Goal: Find specific page/section: Find specific page/section

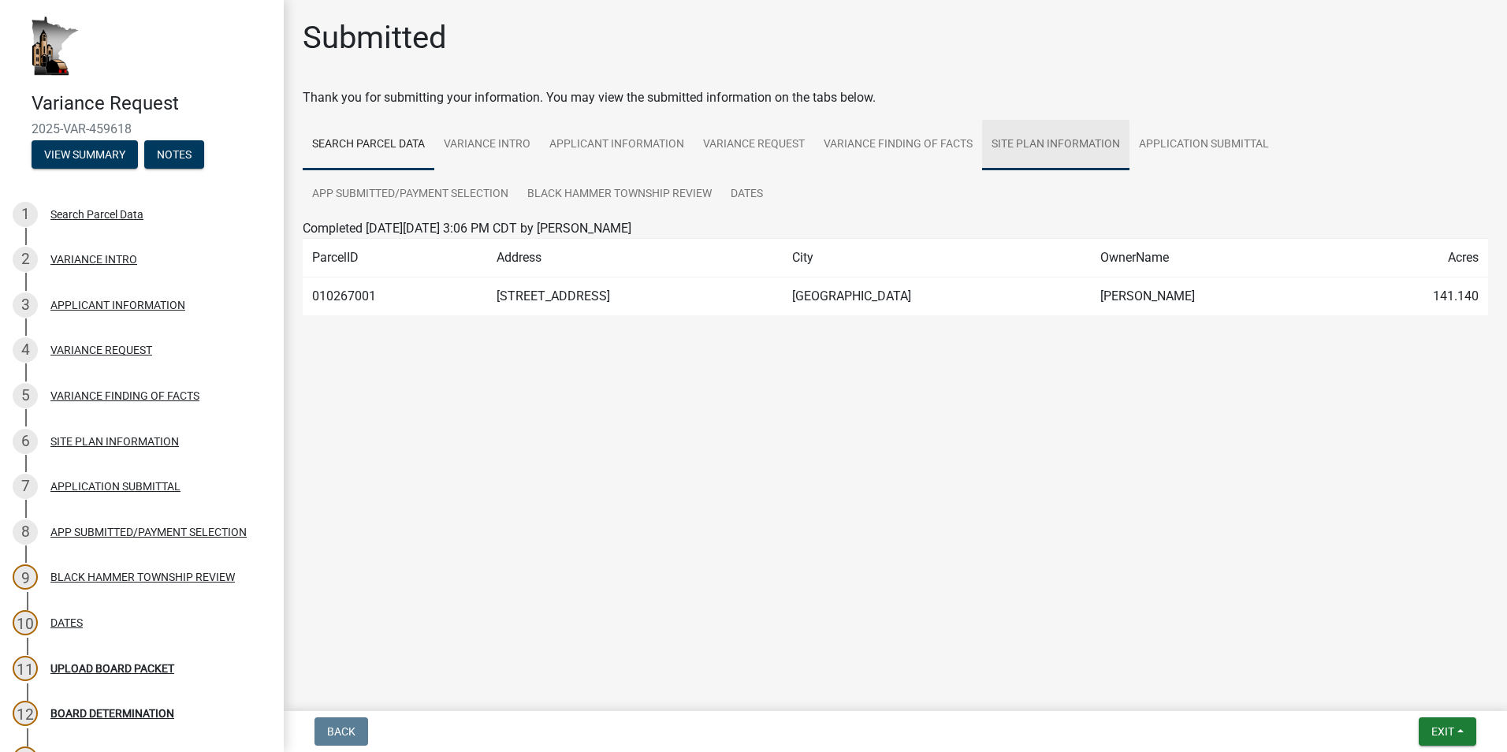
click at [1044, 144] on link "SITE PLAN INFORMATION" at bounding box center [1055, 145] width 147 height 50
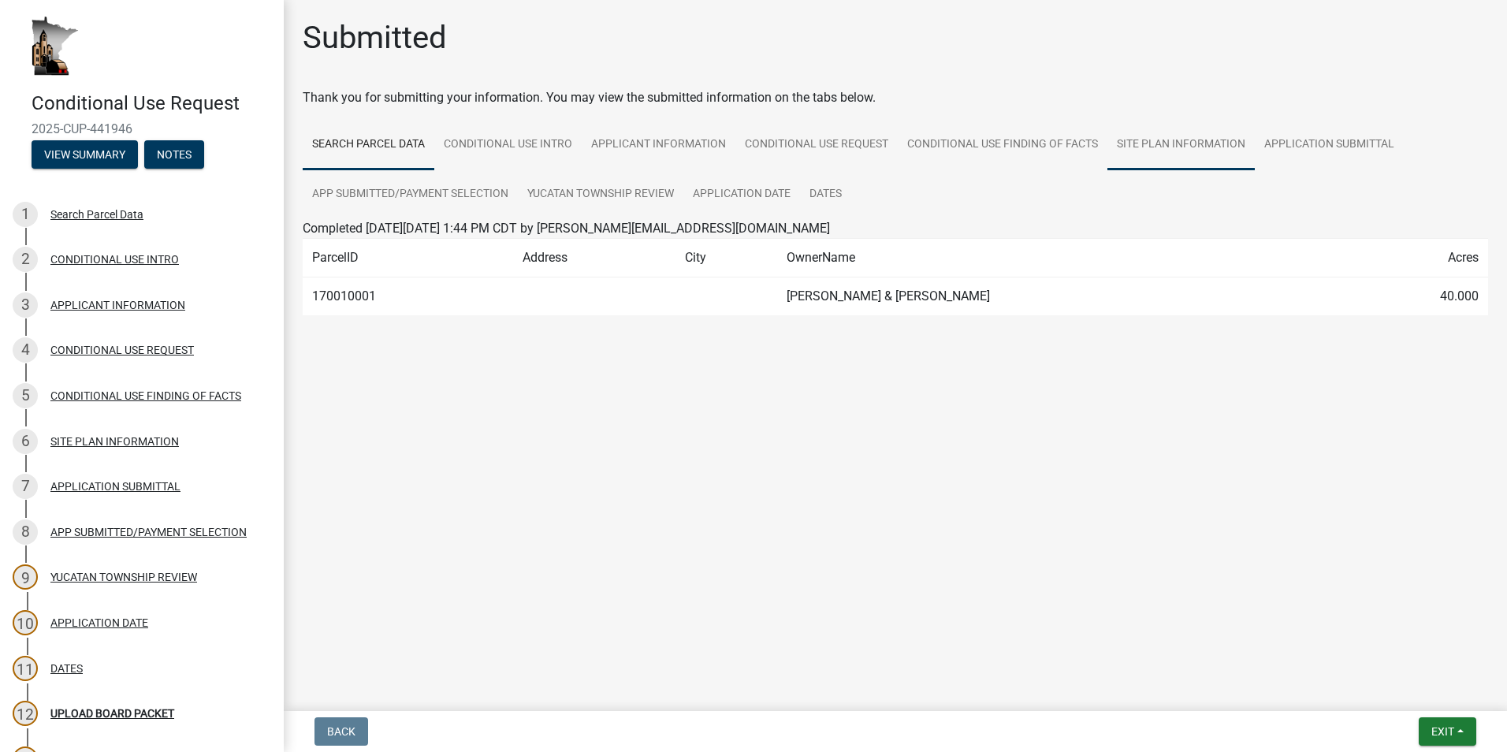
click at [1140, 141] on link "SITE PLAN INFORMATION" at bounding box center [1181, 145] width 147 height 50
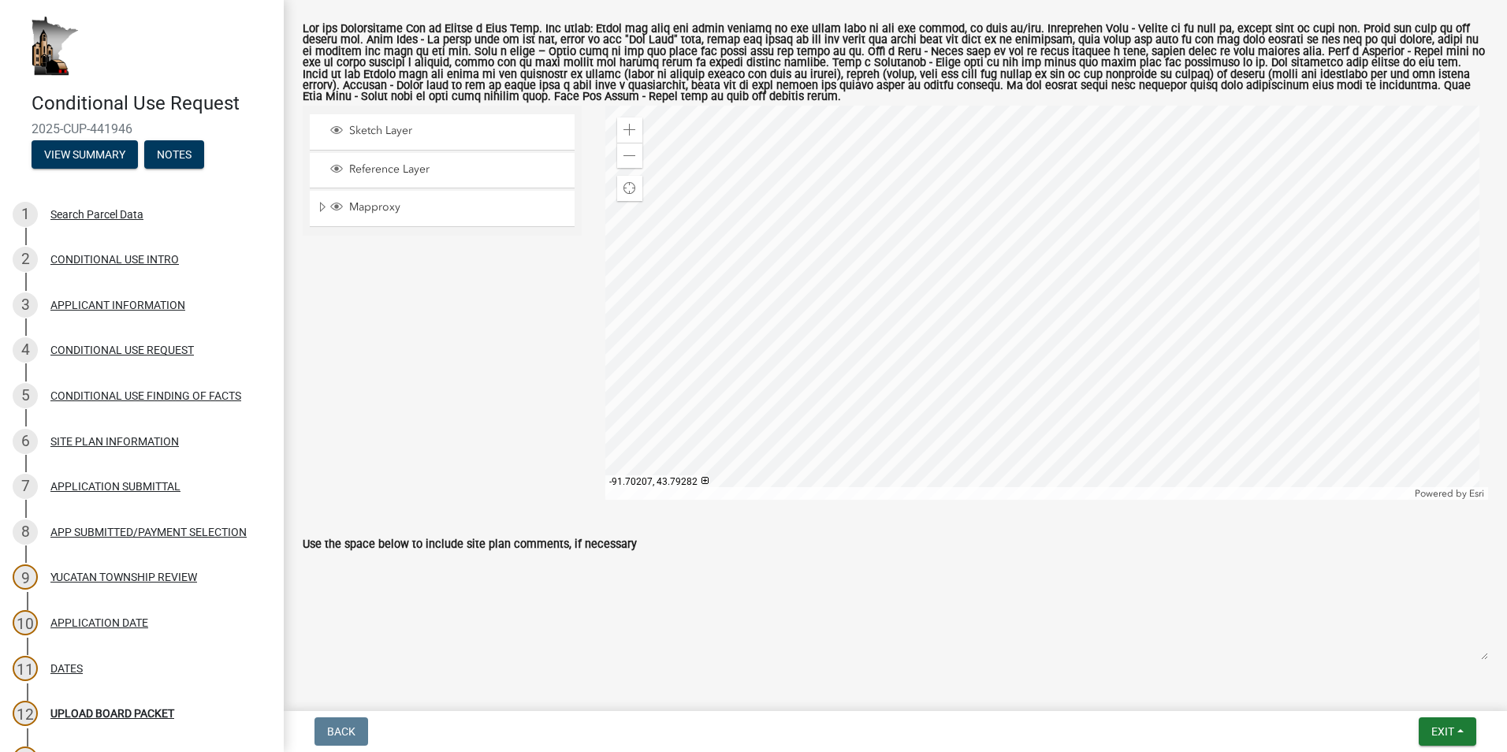
scroll to position [378, 0]
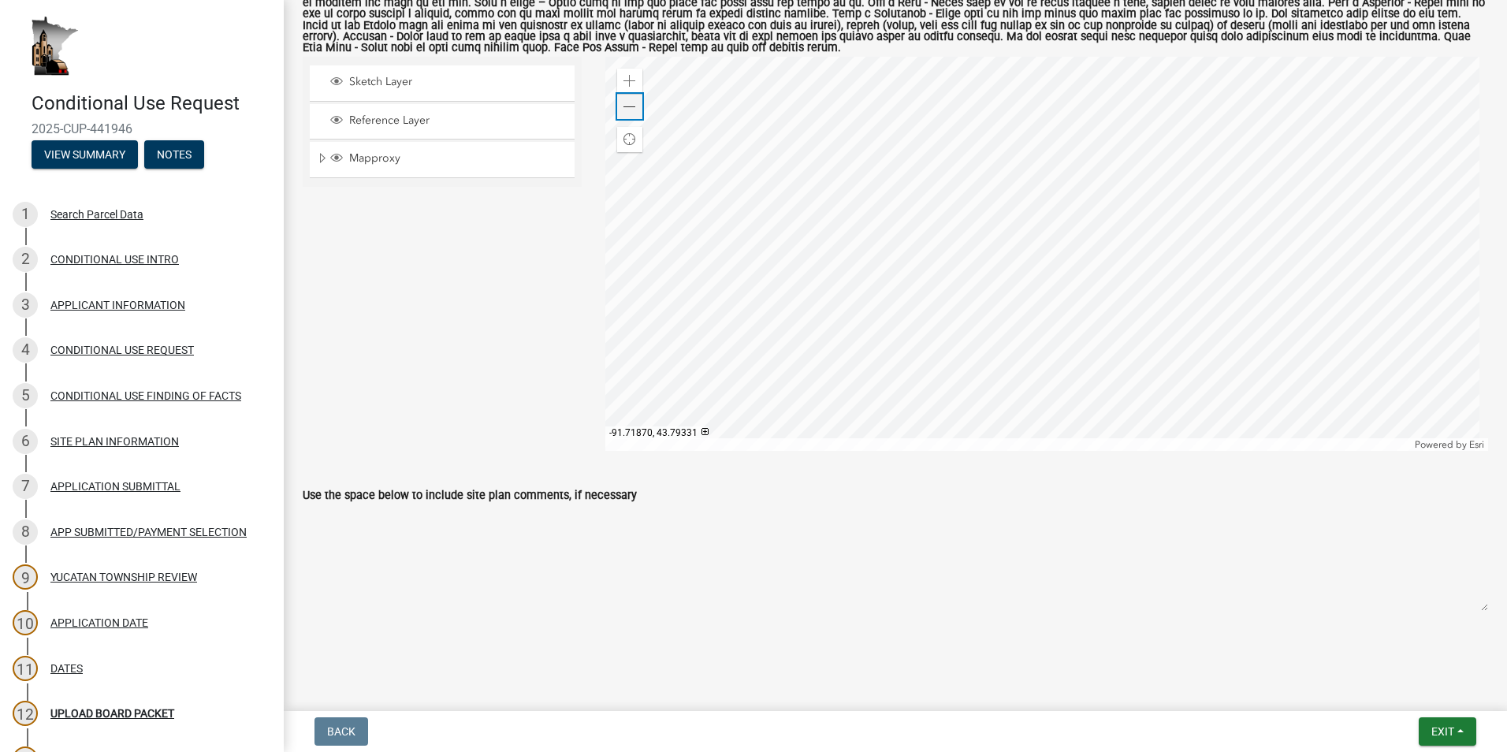
click at [634, 109] on div "Zoom out" at bounding box center [629, 106] width 25 height 25
